Goal: Find specific page/section: Find specific page/section

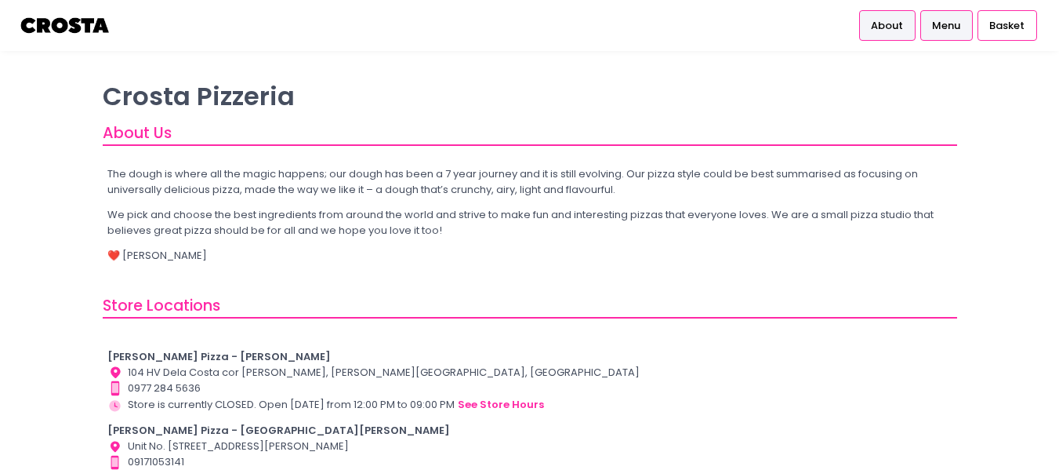
click at [937, 25] on span "Menu" at bounding box center [946, 26] width 28 height 16
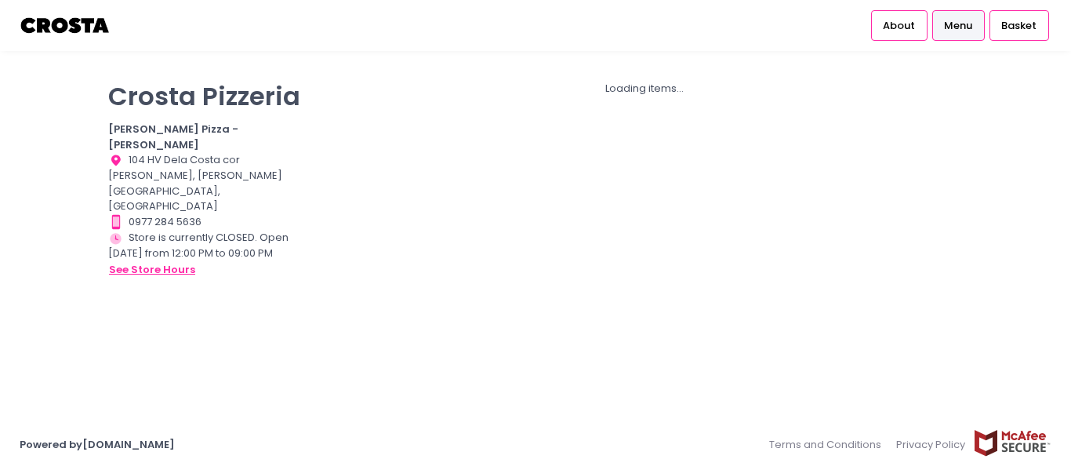
click at [148, 261] on button "see store hours" at bounding box center [152, 269] width 88 height 17
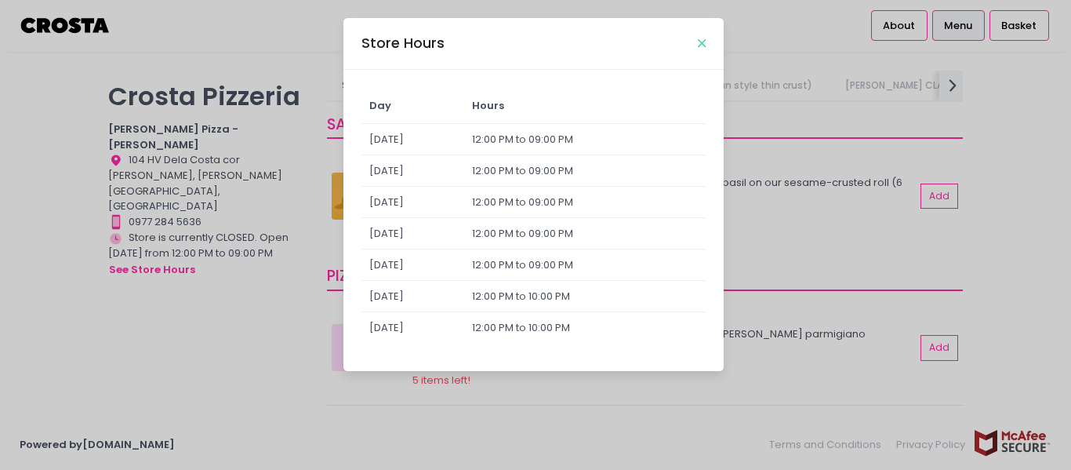
click at [701, 46] on icon "Close" at bounding box center [702, 44] width 8 height 12
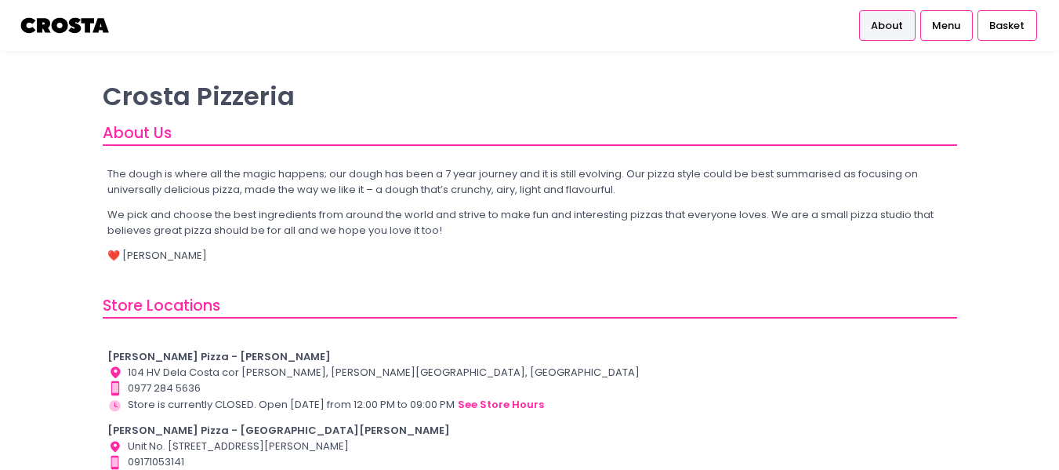
scroll to position [78, 0]
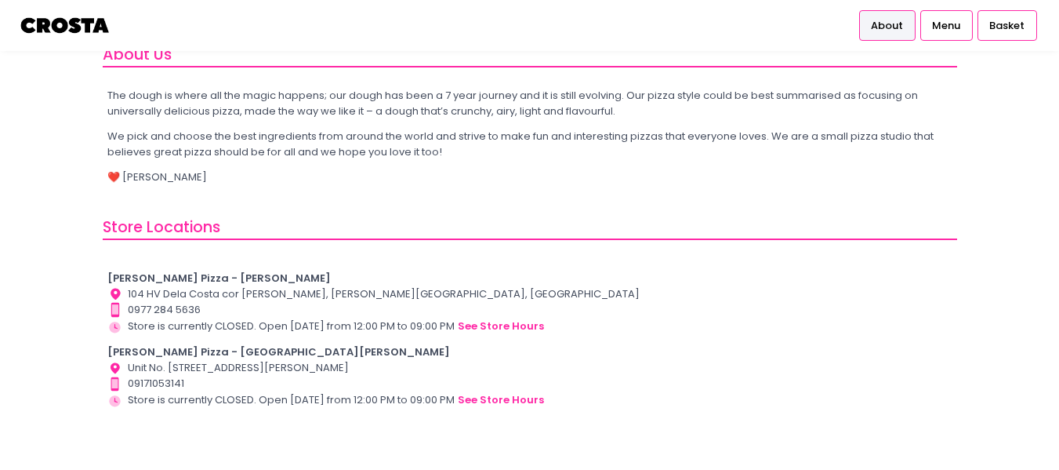
click at [204, 344] on b "[PERSON_NAME] Pizza - [GEOGRAPHIC_DATA][PERSON_NAME]" at bounding box center [278, 351] width 343 height 15
click at [128, 281] on b "[PERSON_NAME] Pizza - [PERSON_NAME]" at bounding box center [218, 277] width 223 height 15
click at [122, 364] on icon "Location Created with Sketch." at bounding box center [115, 369] width 16 height 16
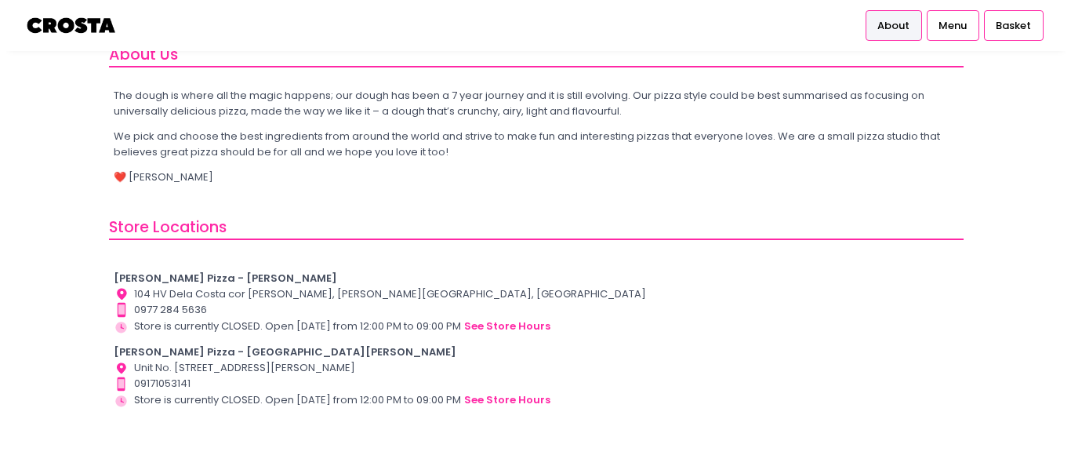
scroll to position [0, 0]
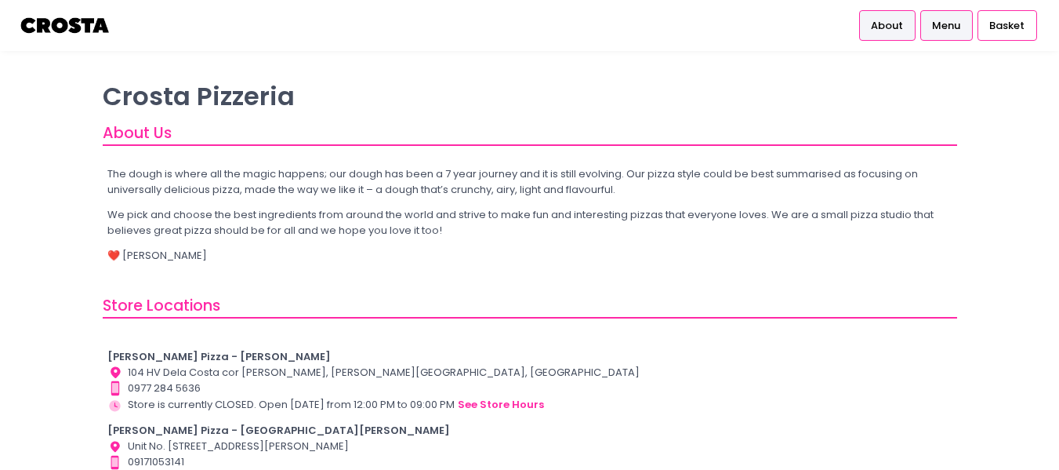
click at [938, 24] on span "Menu" at bounding box center [946, 26] width 28 height 16
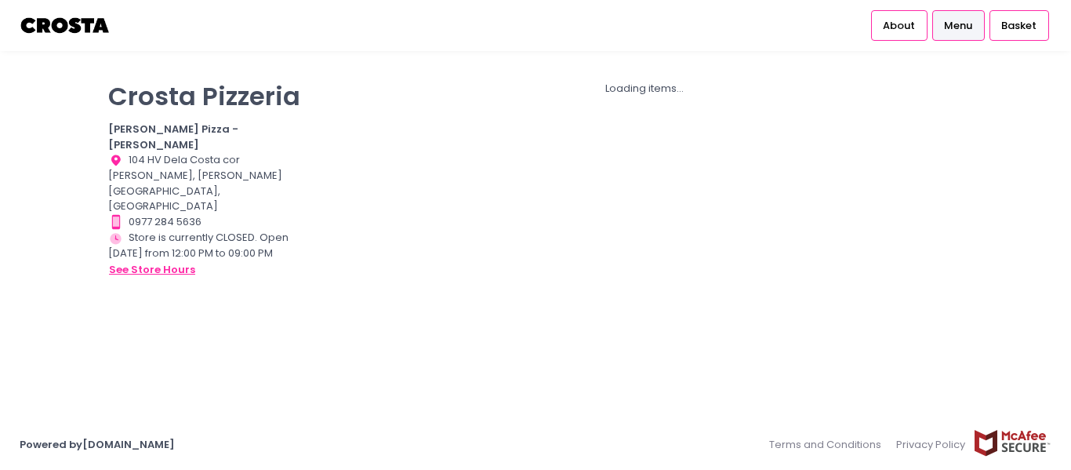
click at [138, 261] on button "see store hours" at bounding box center [152, 269] width 88 height 17
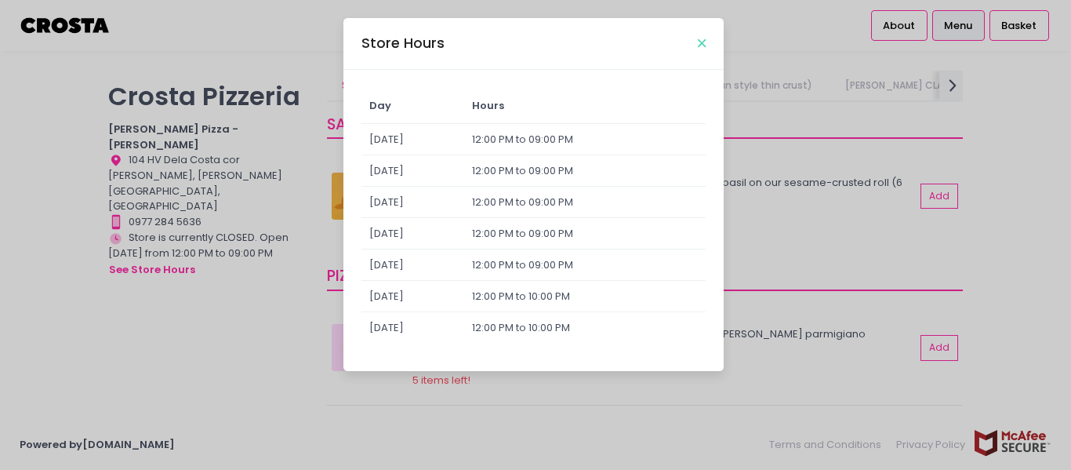
click at [701, 45] on icon "Close" at bounding box center [702, 44] width 8 height 12
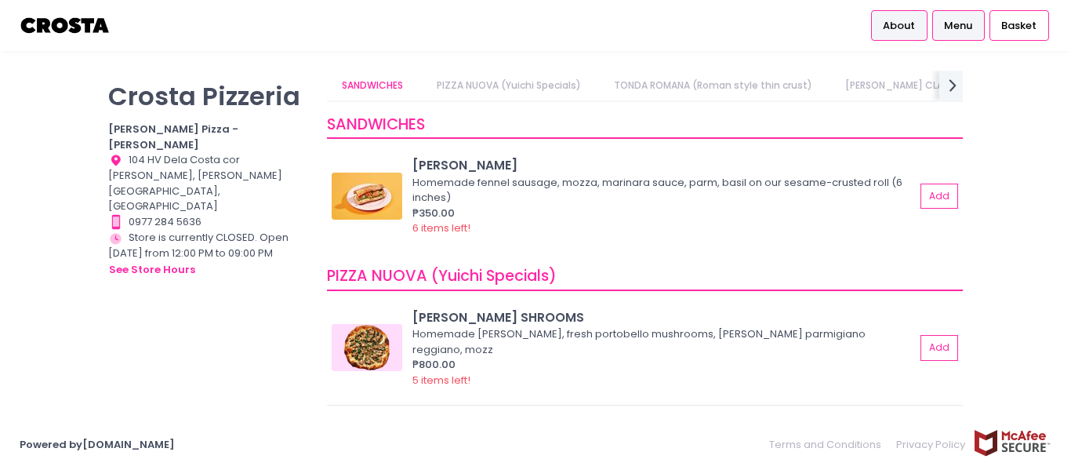
click at [903, 23] on span "About" at bounding box center [899, 26] width 32 height 16
